Goal: Task Accomplishment & Management: Manage account settings

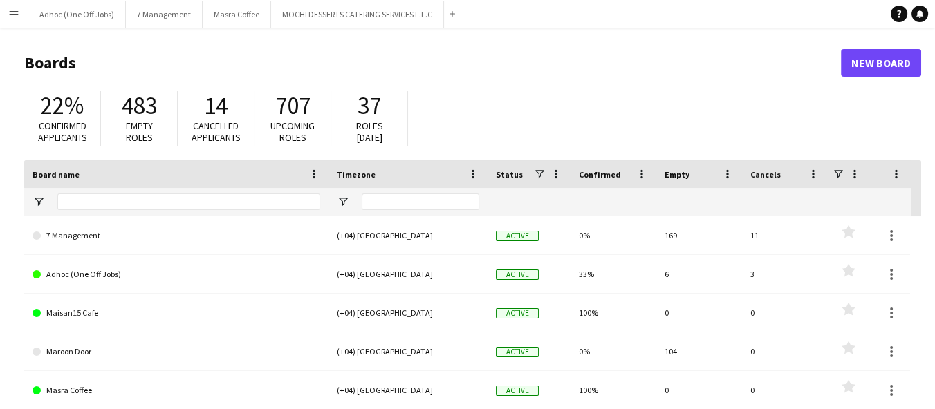
click at [6, 17] on button "Menu" at bounding box center [14, 14] width 28 height 28
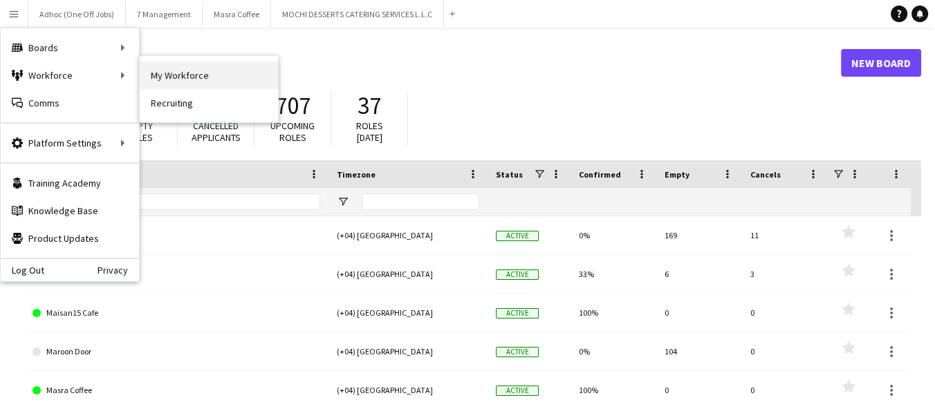
click at [165, 74] on link "My Workforce" at bounding box center [209, 76] width 138 height 28
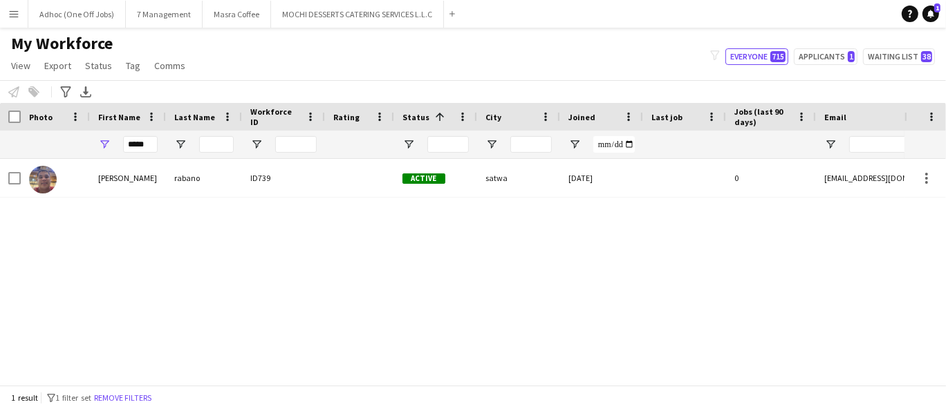
click at [195, 234] on div "[PERSON_NAME] ID739 Active satwa [DATE] 0 [EMAIL_ADDRESS][DOMAIN_NAME]" at bounding box center [452, 266] width 905 height 215
click at [146, 145] on input "*****" at bounding box center [140, 144] width 35 height 17
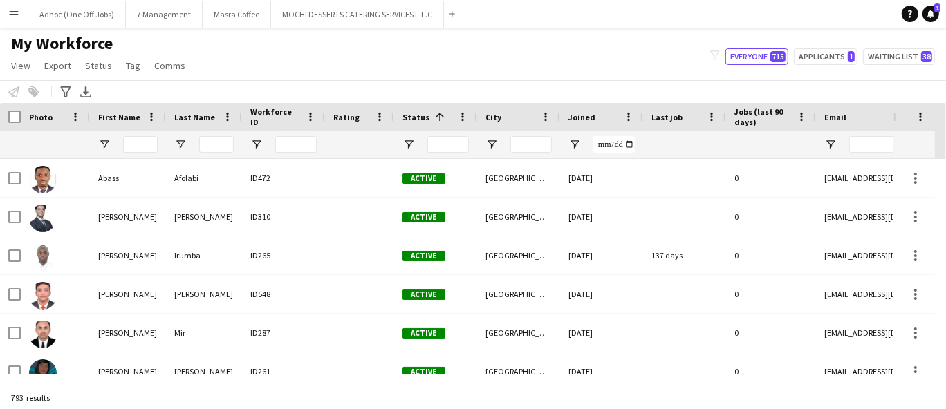
click at [183, 84] on div "Notify workforce Add to tag Select at least one crew to tag him or her. Advance…" at bounding box center [473, 91] width 946 height 23
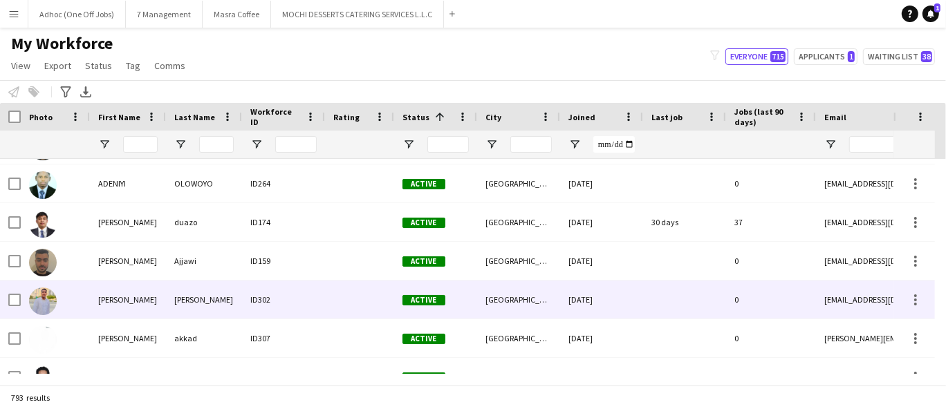
scroll to position [768, 0]
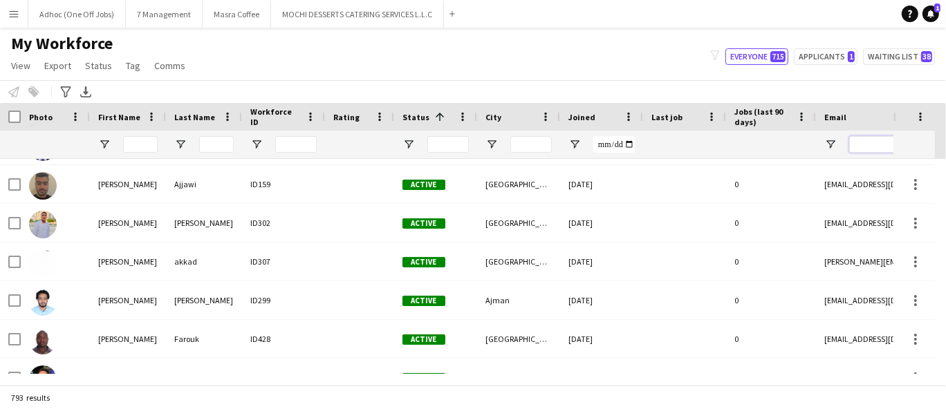
drag, startPoint x: 133, startPoint y: 140, endPoint x: 202, endPoint y: 130, distance: 69.2
click at [136, 140] on input "First Name Filter Input" at bounding box center [140, 144] width 35 height 17
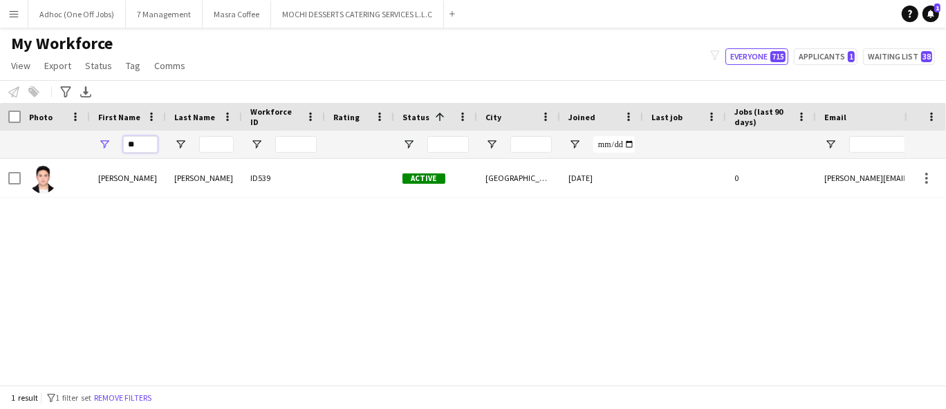
type input "*"
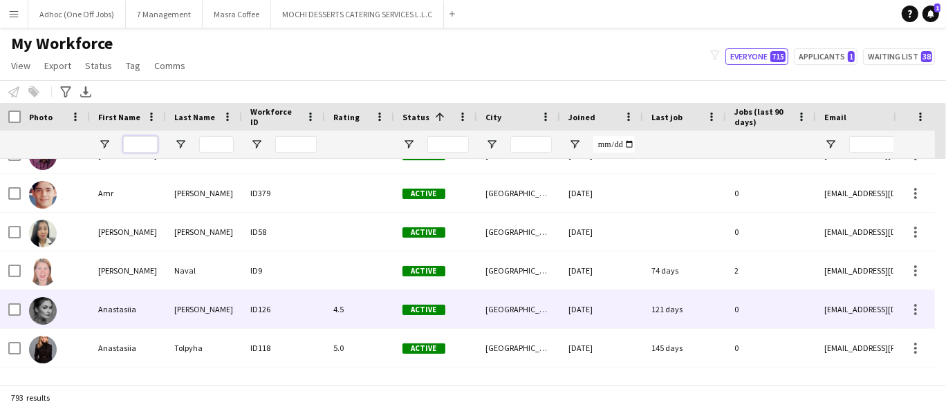
scroll to position [2165, 0]
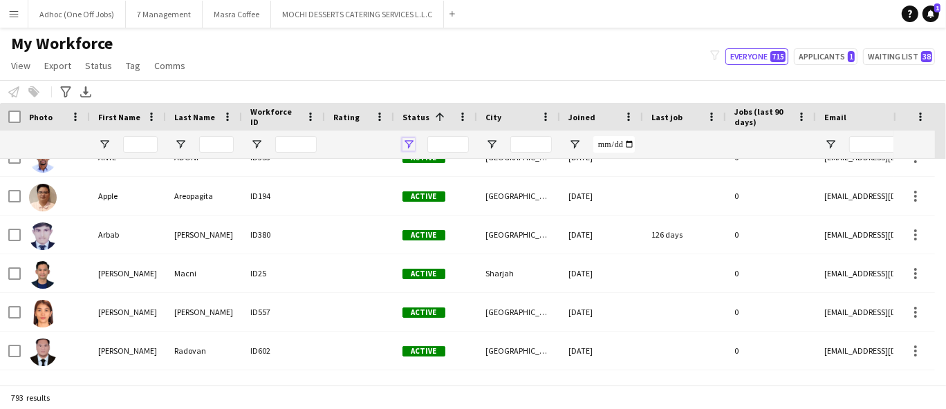
click at [410, 142] on span "Open Filter Menu" at bounding box center [408, 144] width 12 height 12
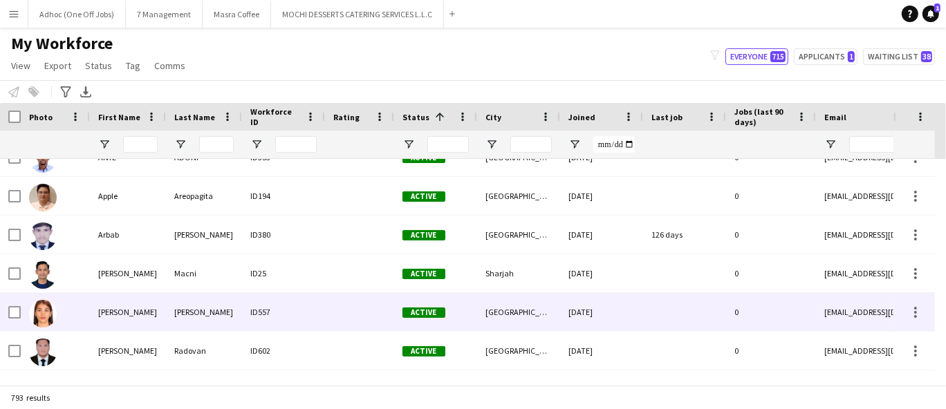
click at [340, 302] on div at bounding box center [359, 312] width 69 height 38
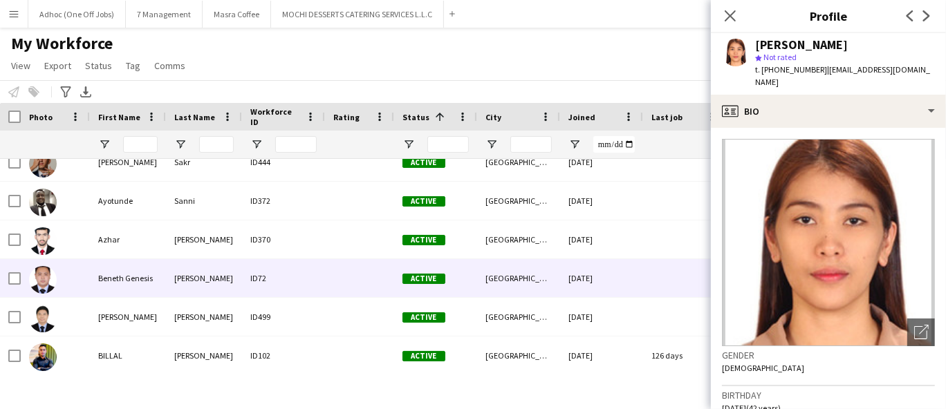
click at [361, 297] on div at bounding box center [359, 278] width 69 height 38
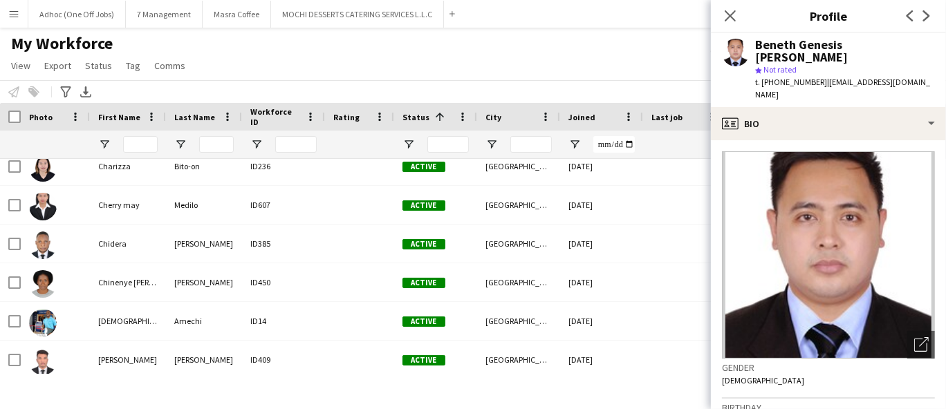
click at [498, 41] on div "My Workforce View Views Default view New view Update view Delete view Edit name…" at bounding box center [473, 56] width 946 height 47
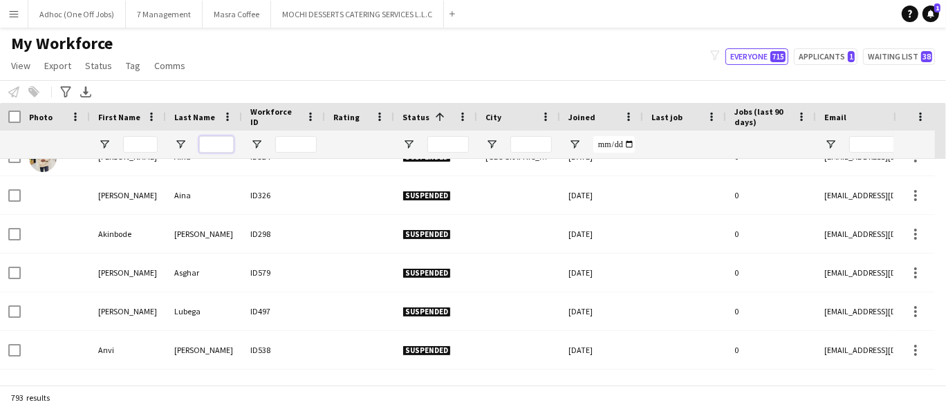
drag, startPoint x: 219, startPoint y: 145, endPoint x: 229, endPoint y: 151, distance: 11.8
click at [221, 145] on input "Last Name Filter Input" at bounding box center [216, 144] width 35 height 17
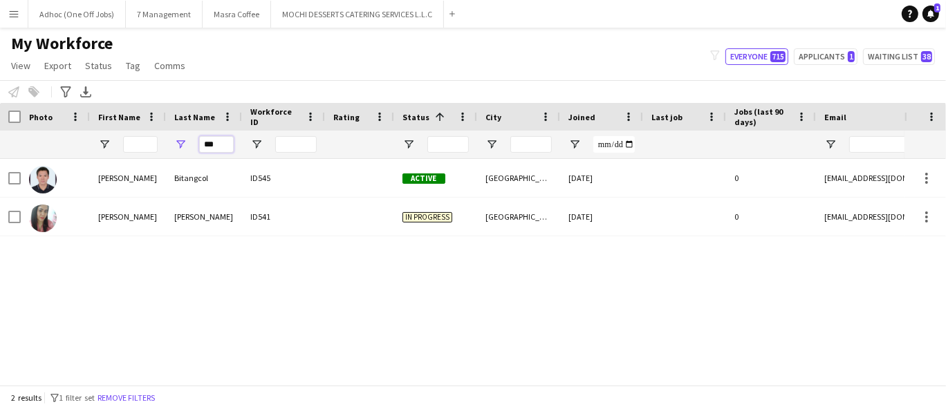
type input "***"
drag, startPoint x: 64, startPoint y: 283, endPoint x: 158, endPoint y: 201, distance: 125.0
click at [66, 283] on div "[PERSON_NAME] ID541 In progress [GEOGRAPHIC_DATA] [DATE] 0 [EMAIL_ADDRESS][DOMA…" at bounding box center [452, 266] width 905 height 215
